Goal: Transaction & Acquisition: Purchase product/service

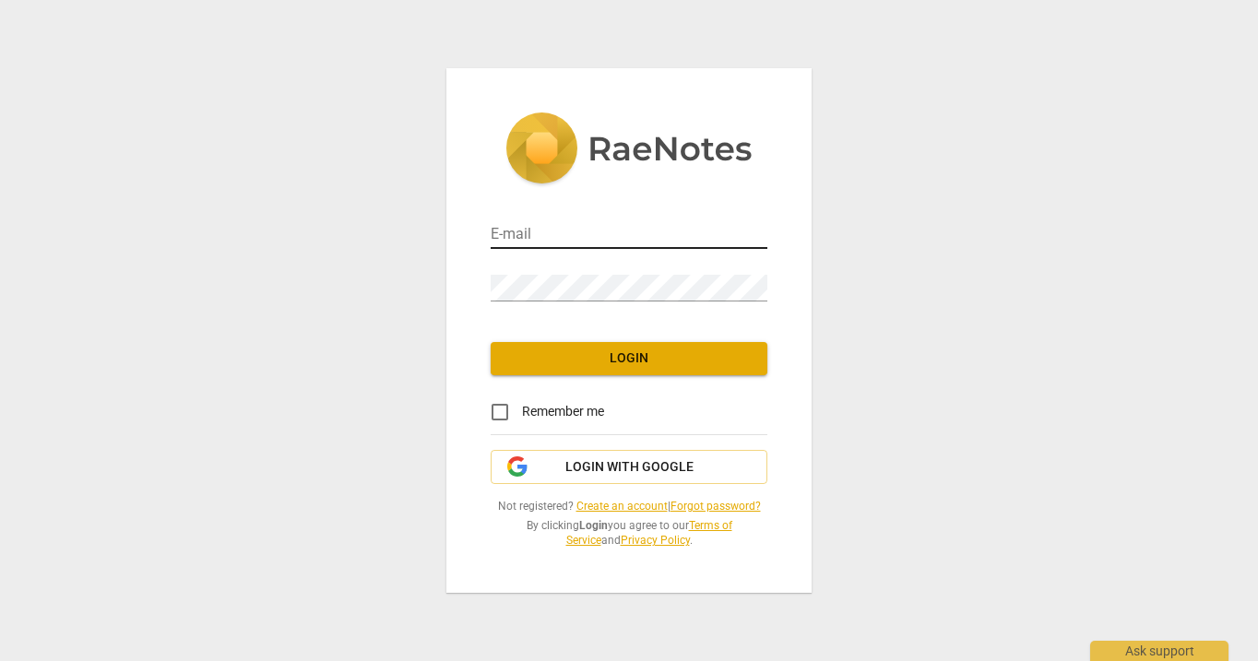
click at [583, 236] on input "email" at bounding box center [629, 235] width 277 height 27
type input "[EMAIL_ADDRESS][DOMAIN_NAME]"
click at [640, 346] on button "Login" at bounding box center [629, 358] width 277 height 33
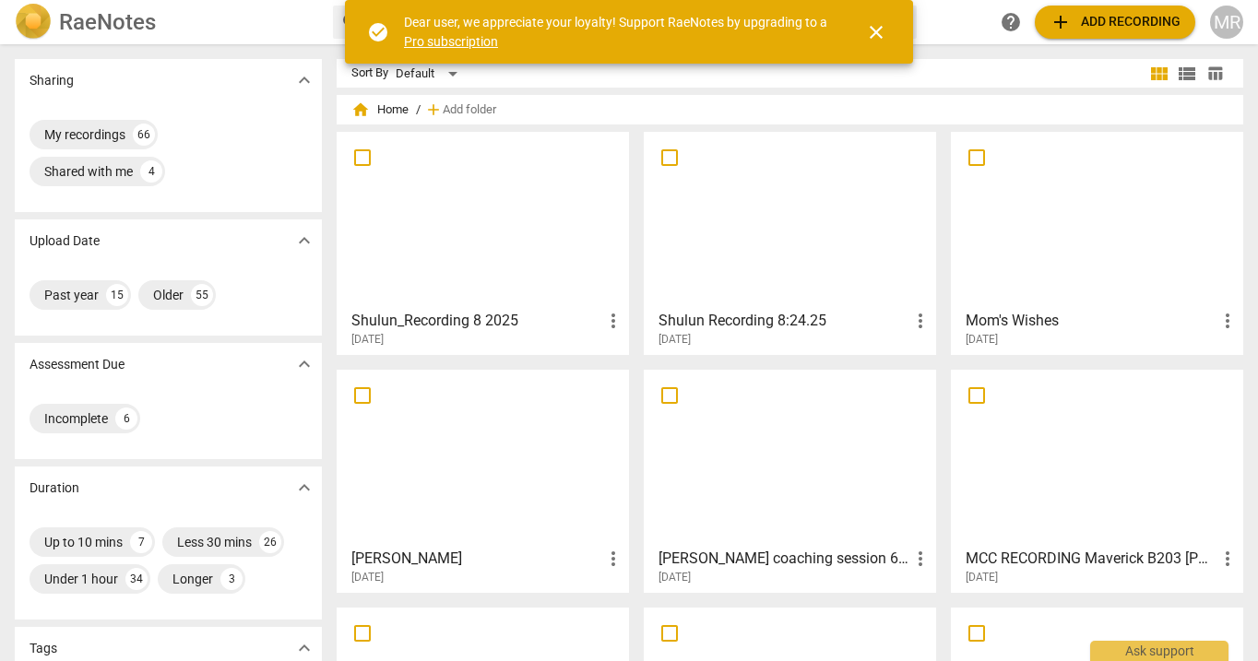
click at [1036, 269] on div at bounding box center [1096, 219] width 279 height 163
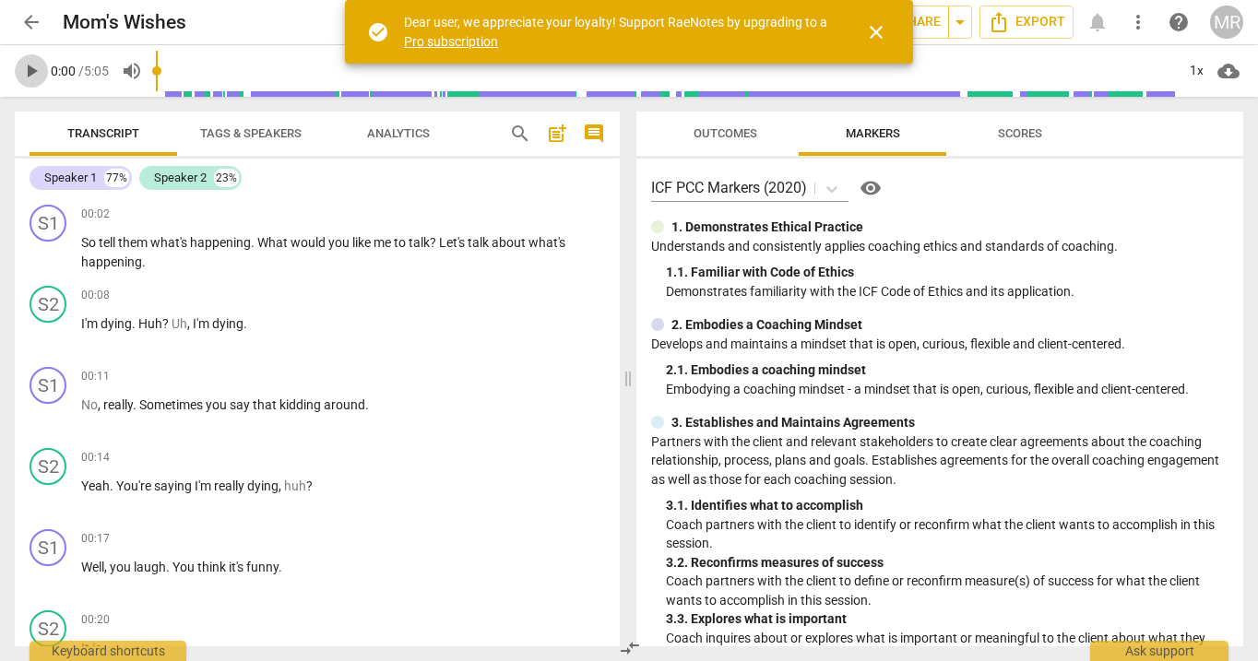
click at [25, 67] on span "play_arrow" at bounding box center [31, 71] width 22 height 22
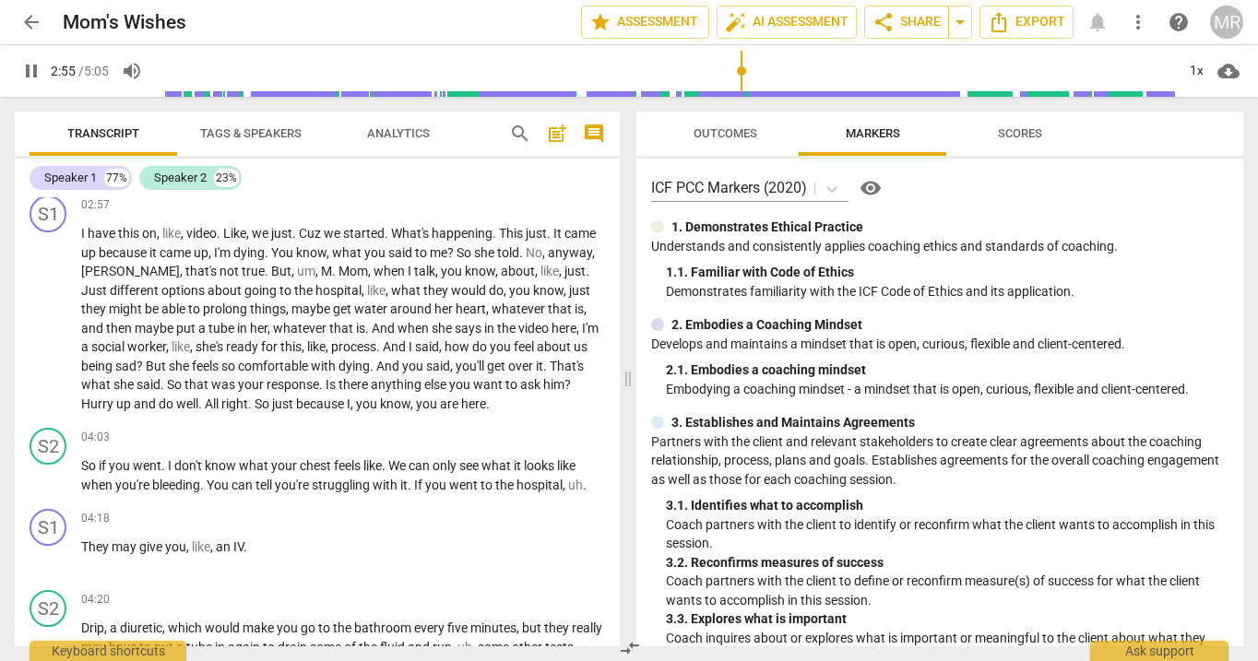
scroll to position [2397, 0]
type input "179"
click at [31, 27] on span "arrow_back" at bounding box center [31, 22] width 22 height 22
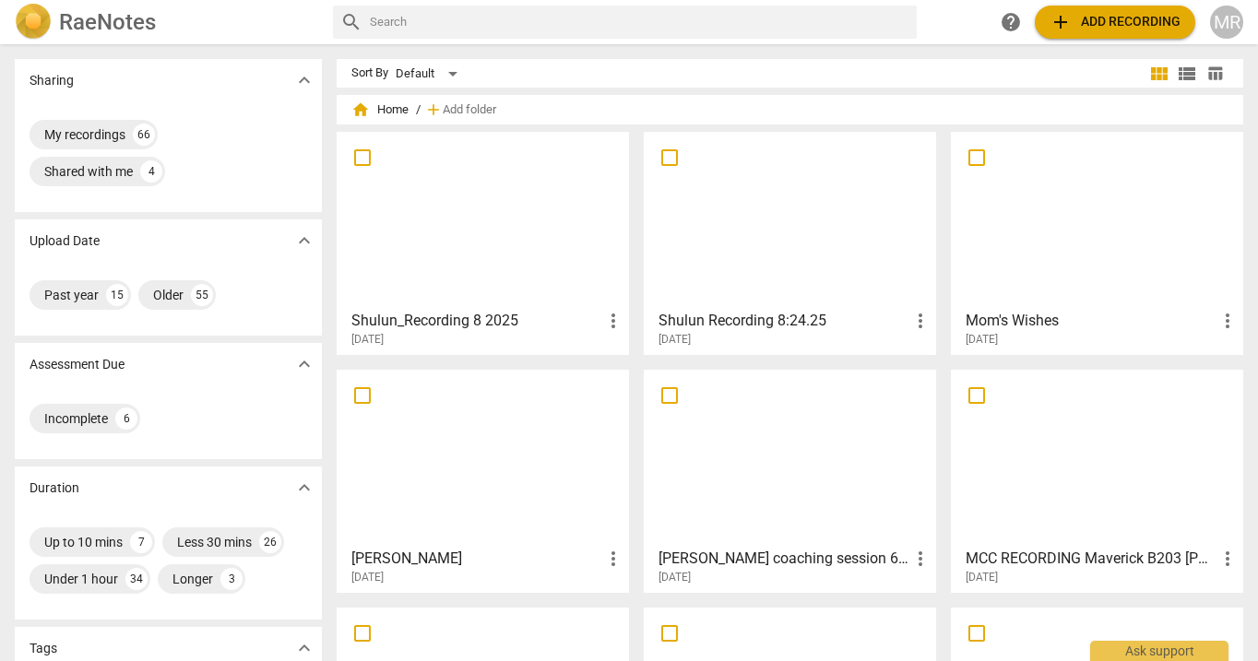
click at [1099, 18] on span "add Add recording" at bounding box center [1115, 22] width 131 height 22
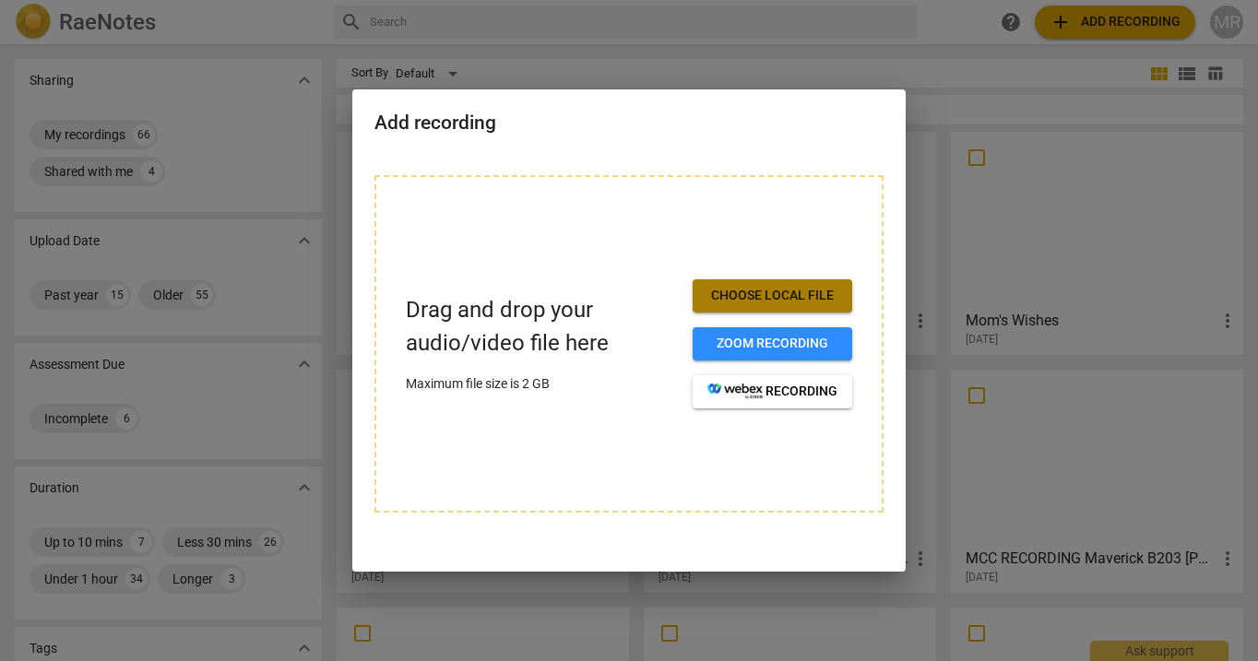
click at [774, 295] on span "Choose local file" at bounding box center [773, 296] width 130 height 18
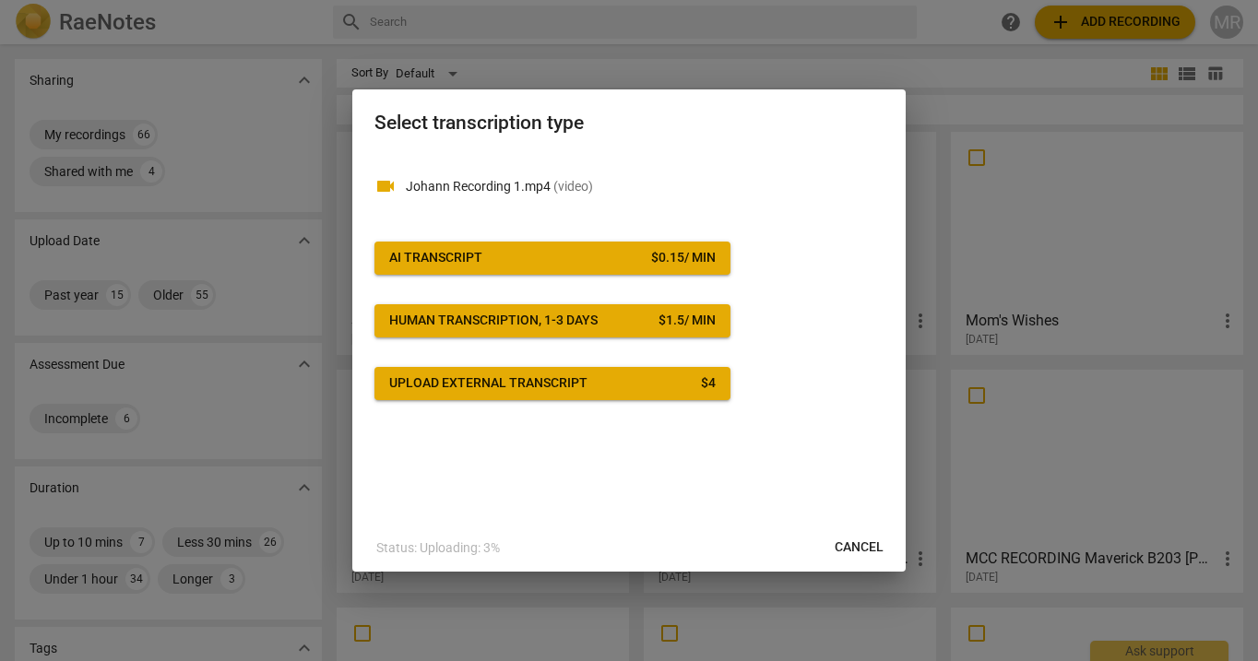
click at [659, 262] on div "$ 0.15 / min" at bounding box center [683, 258] width 65 height 18
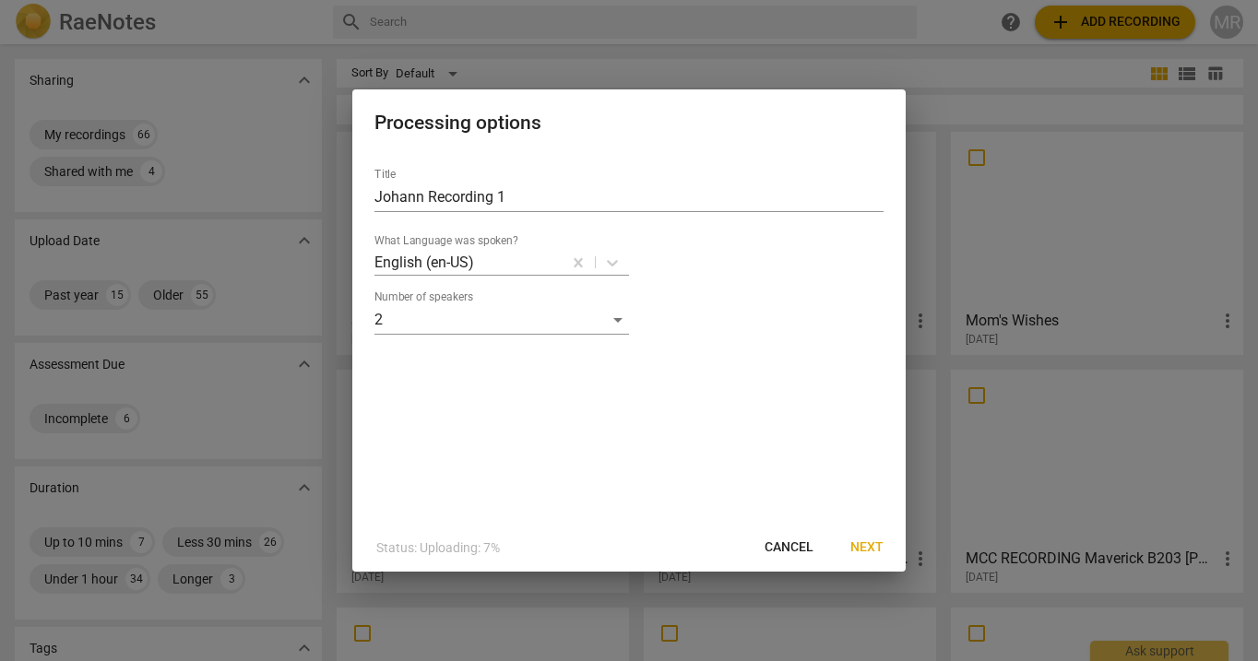
click at [863, 542] on span "Next" at bounding box center [866, 548] width 33 height 18
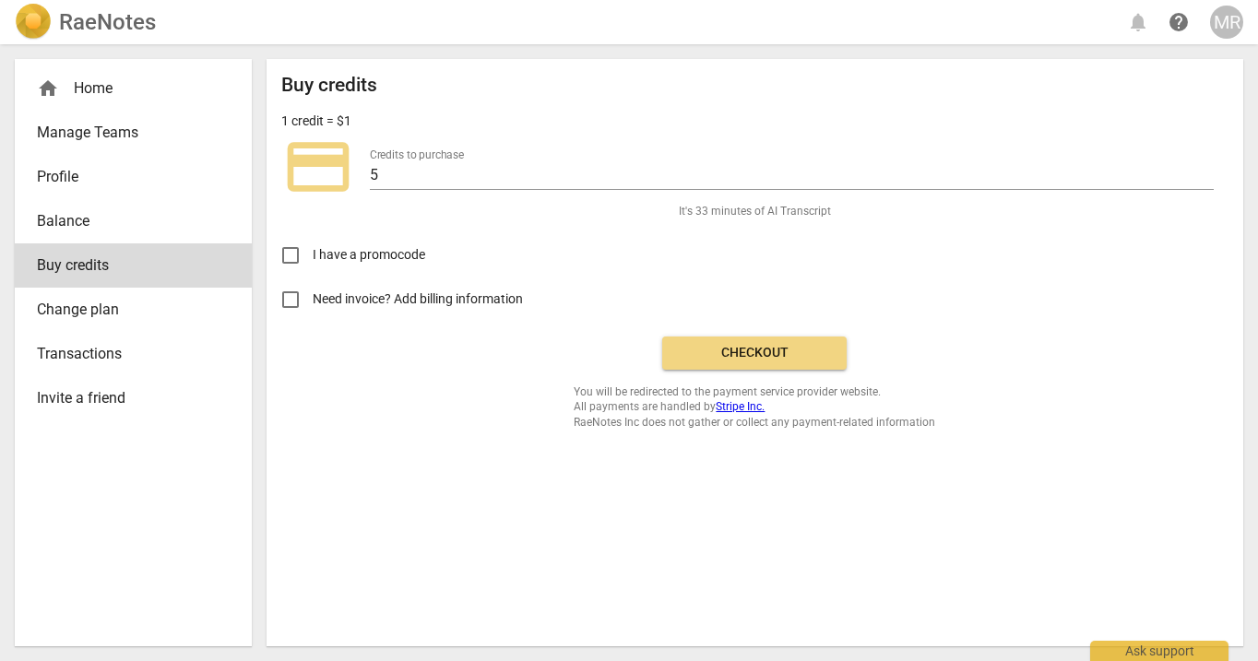
click at [767, 352] on span "Checkout" at bounding box center [754, 353] width 155 height 18
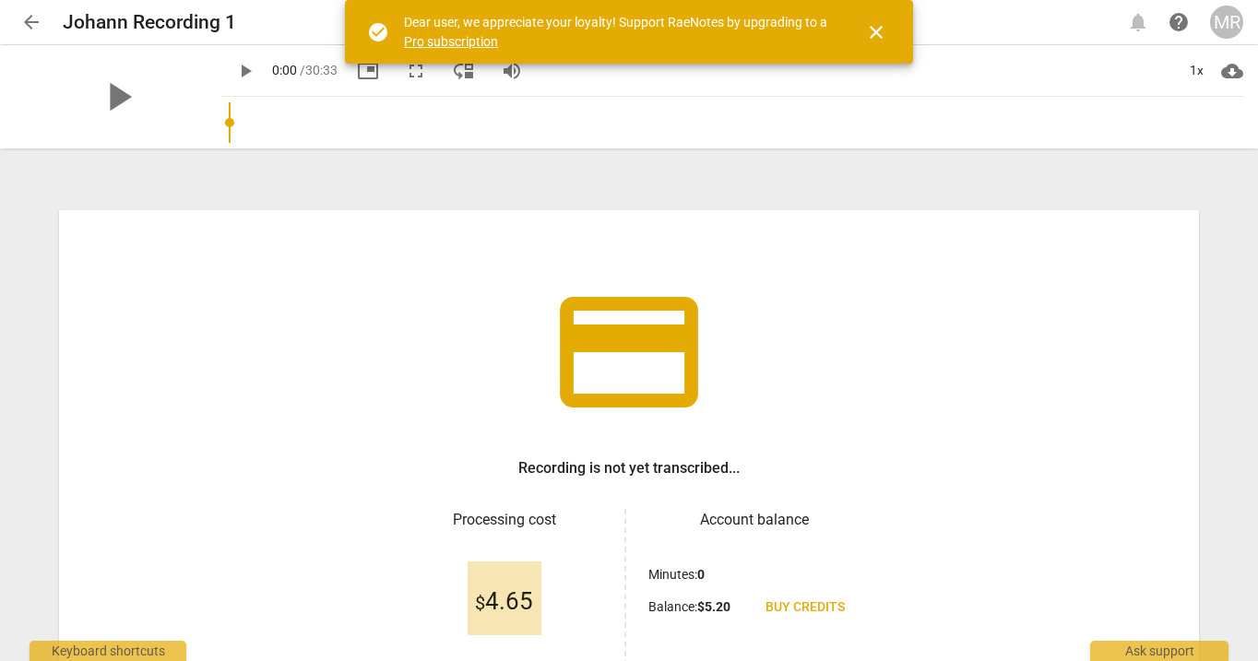
click at [881, 35] on span "close" at bounding box center [876, 32] width 22 height 22
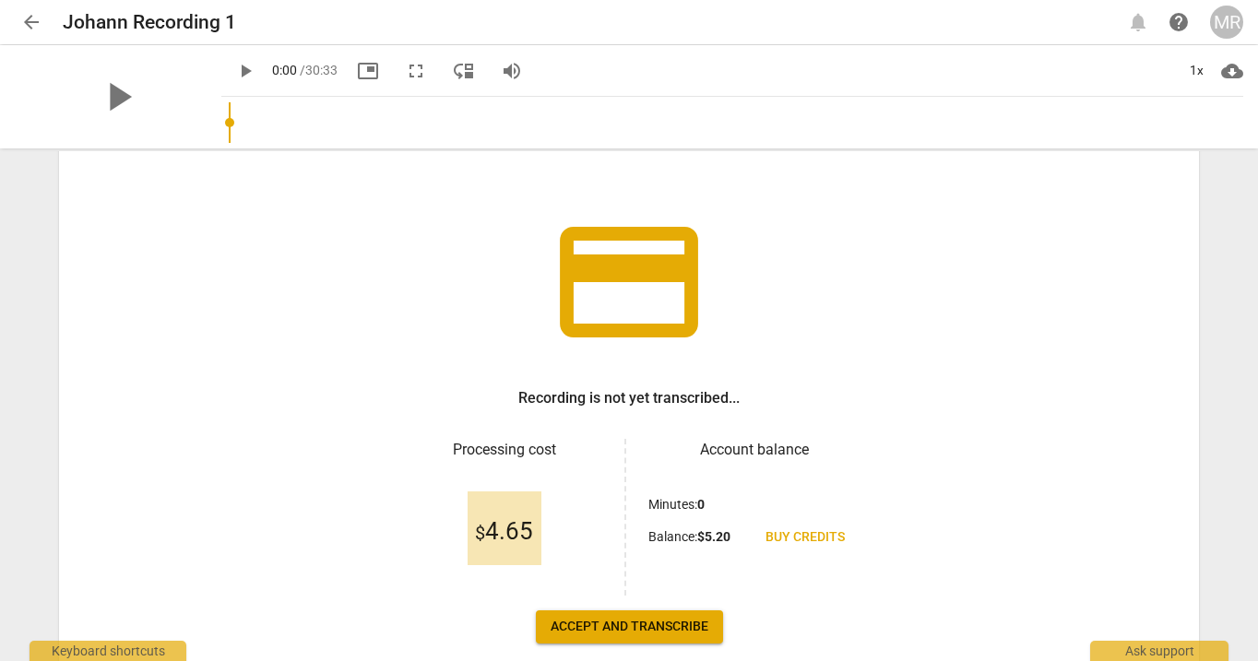
scroll to position [171, 0]
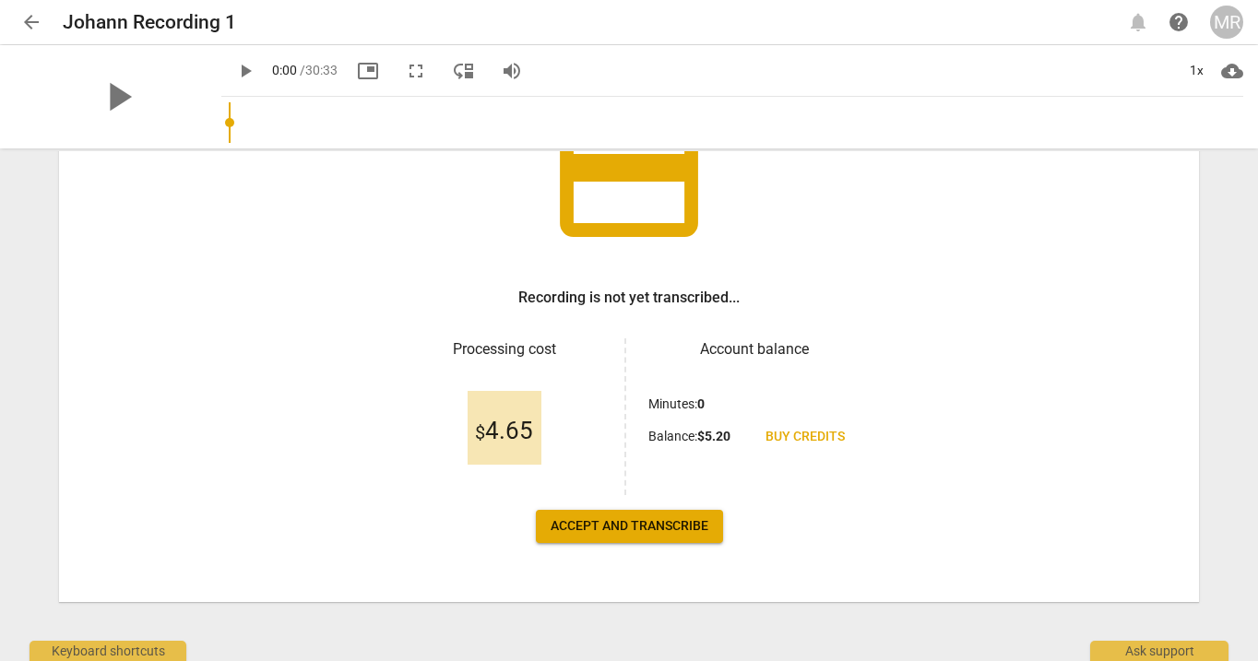
click at [657, 526] on span "Accept and transcribe" at bounding box center [630, 526] width 158 height 18
